Goal: Task Accomplishment & Management: Manage account settings

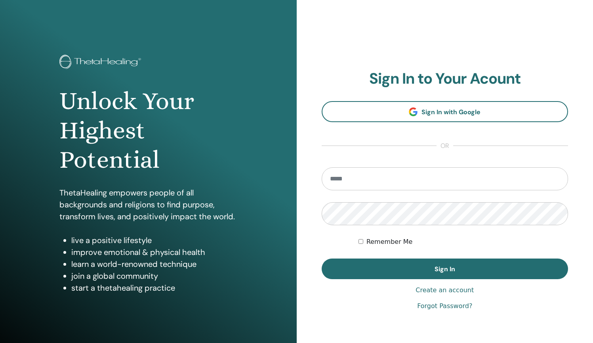
click at [436, 306] on link "Forgot Password?" at bounding box center [444, 306] width 55 height 10
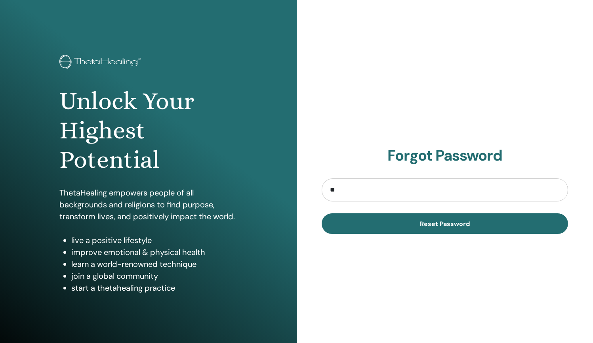
type input "*"
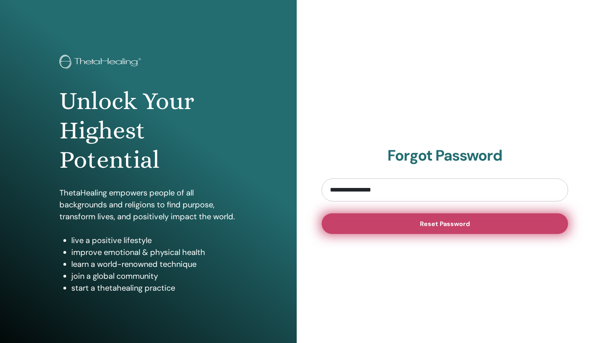
type input "**********"
click at [406, 228] on button "Reset Password" at bounding box center [445, 223] width 247 height 21
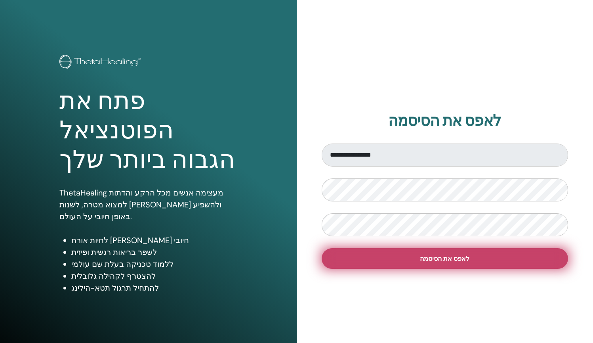
click at [423, 261] on span "לאפס את הסיסמה" at bounding box center [445, 258] width 50 height 8
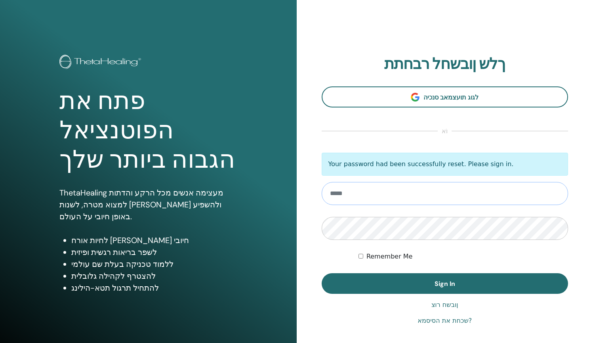
type input "**********"
click at [374, 255] on label "Remember Me" at bounding box center [390, 257] width 46 height 10
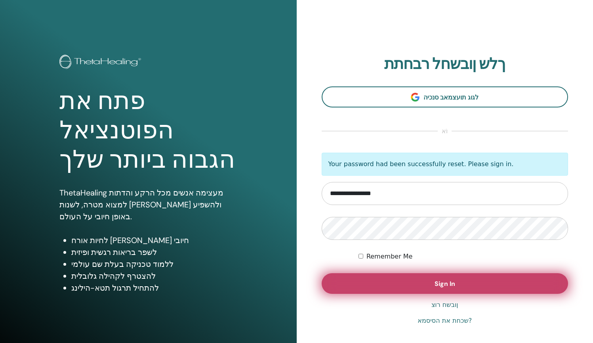
click at [436, 289] on button "Sign In" at bounding box center [445, 283] width 247 height 21
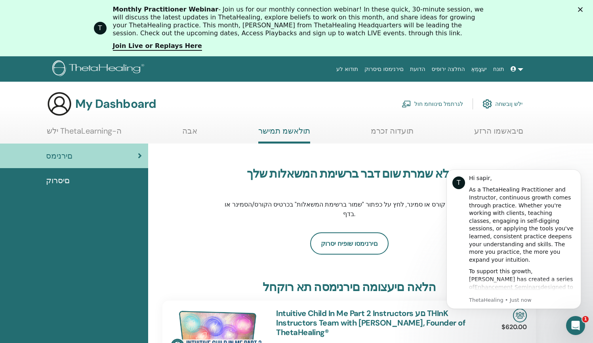
click at [583, 10] on icon "Close" at bounding box center [580, 9] width 5 height 5
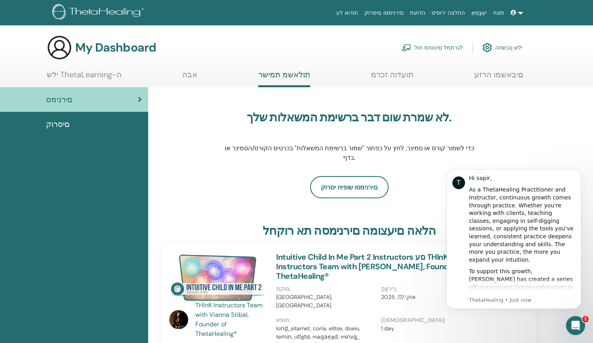
click at [518, 11] on link at bounding box center [517, 13] width 19 height 15
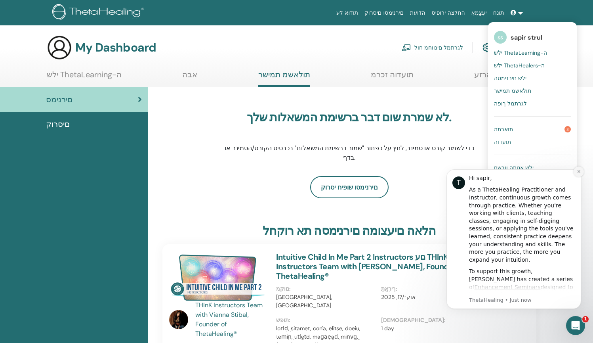
click at [579, 172] on icon "Dismiss notification" at bounding box center [578, 171] width 3 height 3
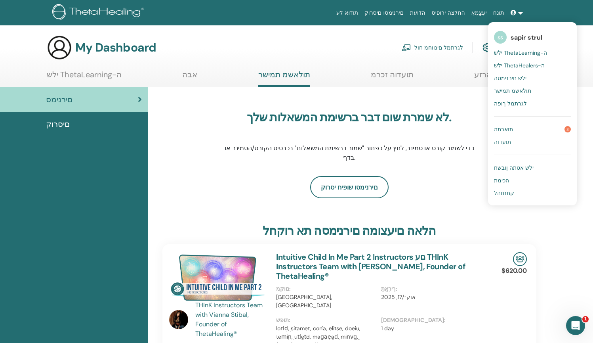
click at [524, 36] on span "sapir strul" at bounding box center [527, 37] width 32 height 8
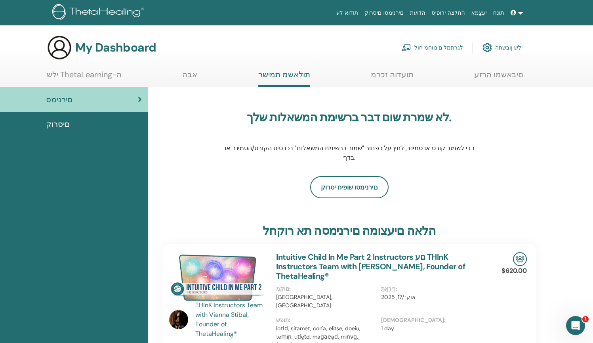
click at [486, 43] on img at bounding box center [488, 47] width 10 height 13
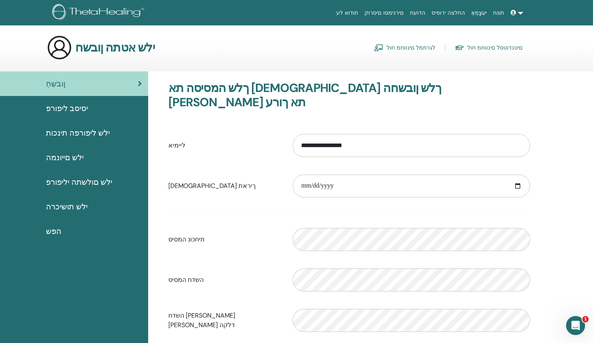
click at [57, 232] on span "הפש" at bounding box center [53, 231] width 15 height 12
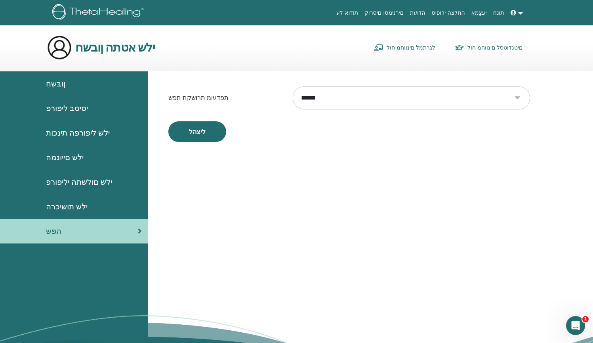
select select "***"
click at [186, 136] on button "ליצהל" at bounding box center [197, 131] width 58 height 21
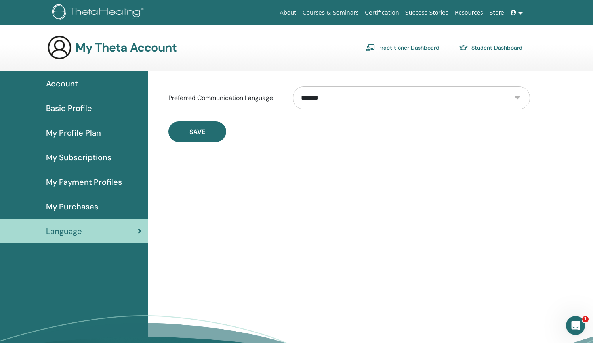
click at [56, 84] on span "Account" at bounding box center [62, 84] width 32 height 12
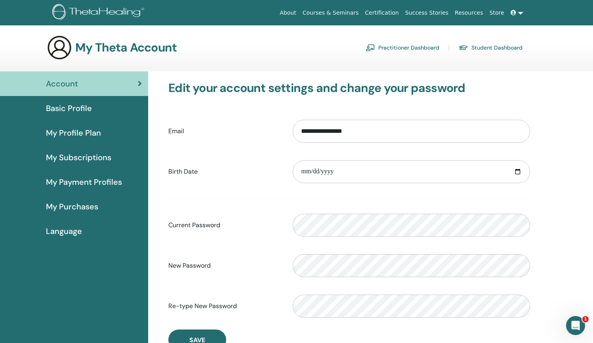
click at [58, 108] on span "Basic Profile" at bounding box center [69, 108] width 46 height 12
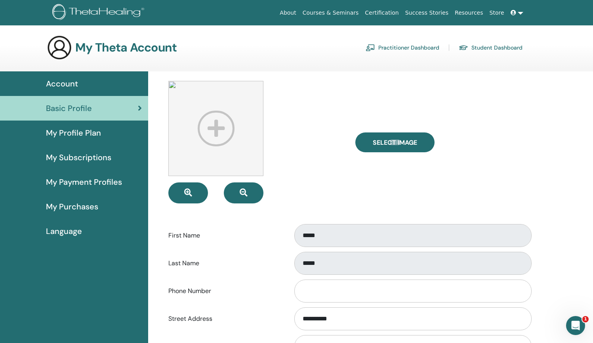
click at [393, 15] on link "Certification" at bounding box center [382, 13] width 40 height 15
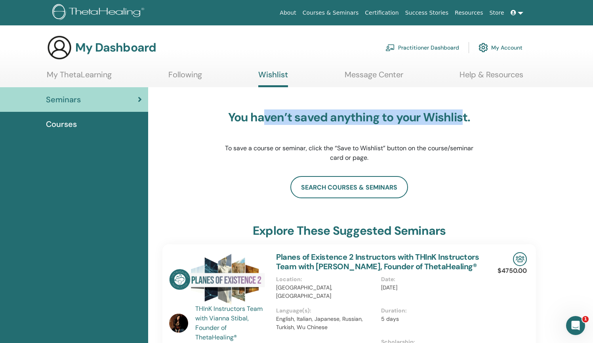
drag, startPoint x: 265, startPoint y: 118, endPoint x: 462, endPoint y: 120, distance: 196.6
click at [462, 120] on h3 "You haven’t saved anything to your Wishlist." at bounding box center [350, 117] width 250 height 14
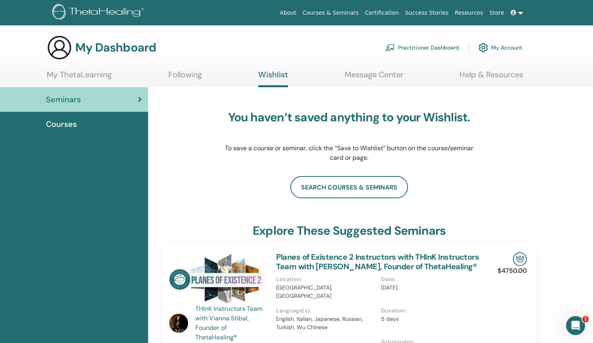
click at [84, 73] on link "My ThetaLearning" at bounding box center [79, 77] width 65 height 15
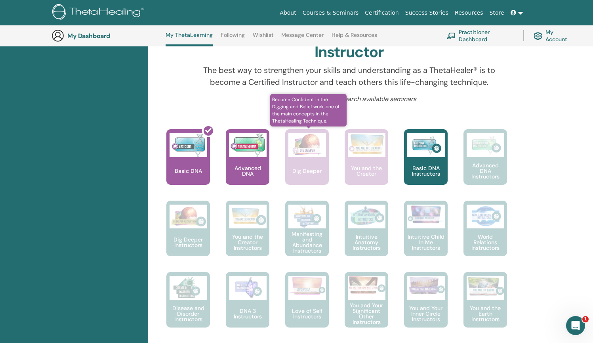
scroll to position [254, 0]
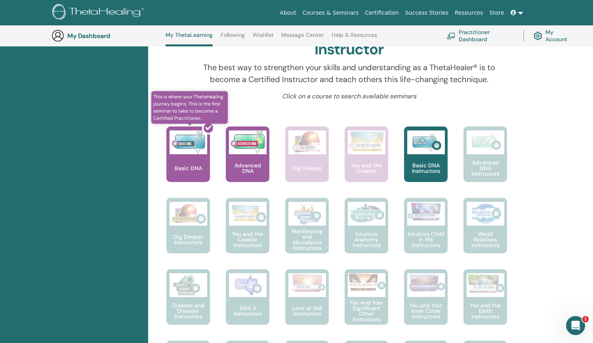
click at [191, 151] on div at bounding box center [193, 157] width 44 height 71
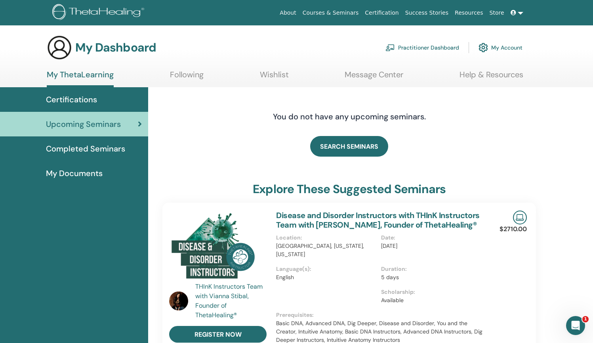
click at [59, 151] on span "Completed Seminars" at bounding box center [85, 149] width 79 height 12
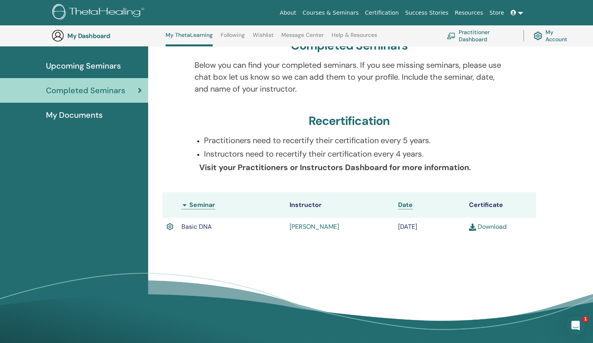
scroll to position [94, 0]
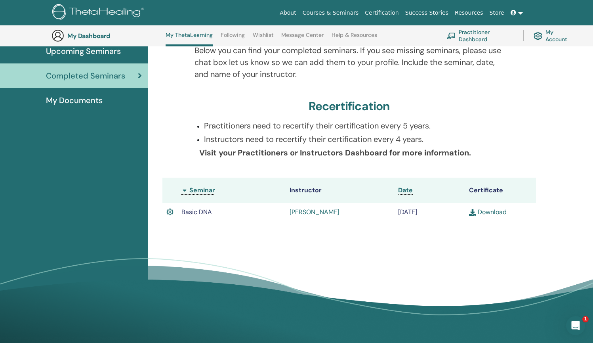
click at [493, 211] on link "Download" at bounding box center [488, 212] width 38 height 8
